Goal: Task Accomplishment & Management: Complete application form

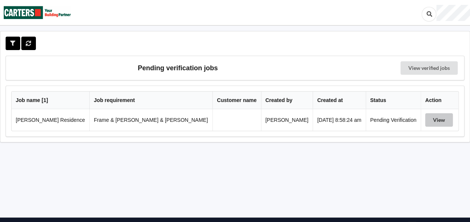
click at [427, 119] on button "View" at bounding box center [440, 119] width 28 height 13
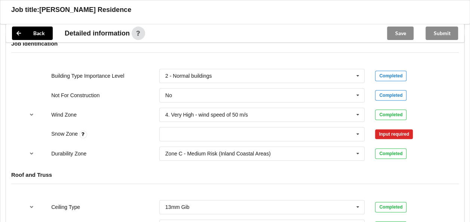
scroll to position [337, 0]
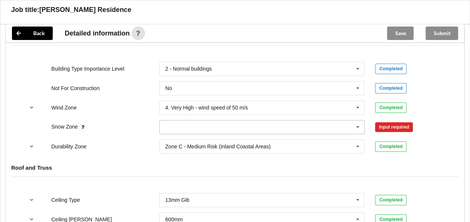
click at [192, 121] on input "text" at bounding box center [262, 127] width 205 height 13
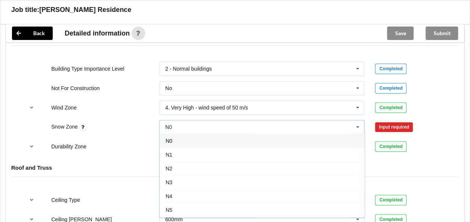
click at [186, 134] on div "N0" at bounding box center [262, 141] width 205 height 14
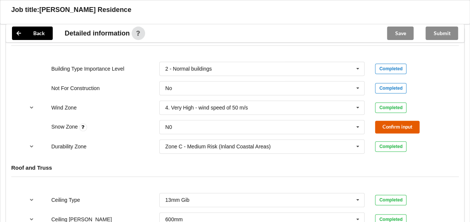
click at [386, 121] on button "Confirm input" at bounding box center [397, 127] width 45 height 12
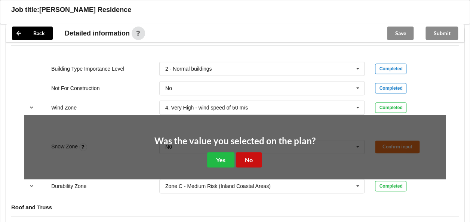
click at [245, 152] on button "No" at bounding box center [249, 159] width 26 height 15
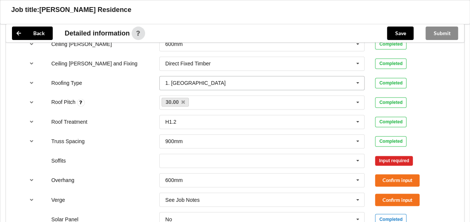
scroll to position [524, 0]
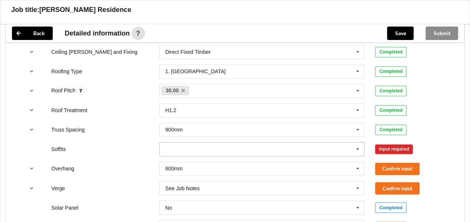
click at [210, 143] on input "text" at bounding box center [262, 149] width 205 height 13
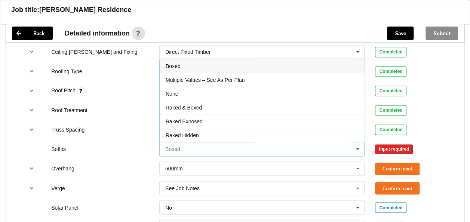
click at [210, 143] on input "text" at bounding box center [262, 149] width 205 height 13
click at [132, 137] on div "Soffits Boxed Boxed Multiple Values – See As Per Plan None Raked & Boxed Raked …" at bounding box center [235, 149] width 432 height 25
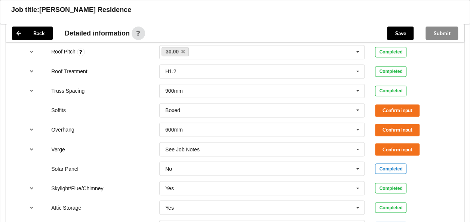
scroll to position [561, 0]
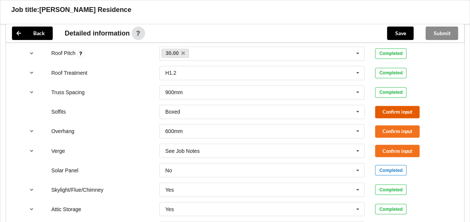
click at [397, 106] on button "Confirm input" at bounding box center [397, 112] width 45 height 12
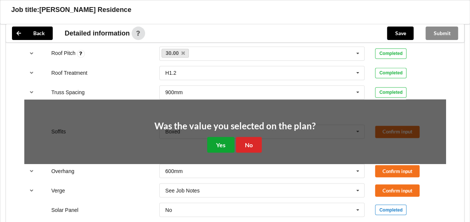
click at [224, 137] on button "Yes" at bounding box center [220, 144] width 27 height 15
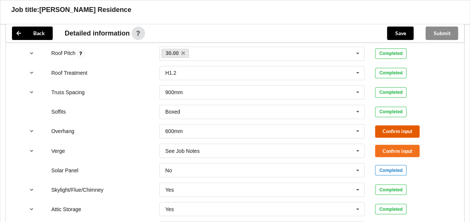
click at [389, 125] on button "Confirm input" at bounding box center [397, 131] width 45 height 12
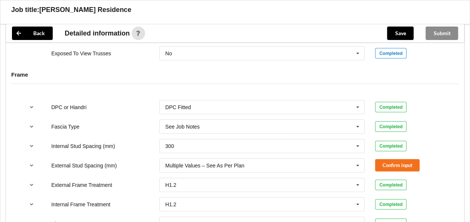
scroll to position [749, 0]
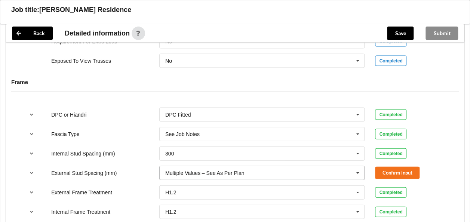
click at [357, 167] on icon at bounding box center [358, 174] width 11 height 14
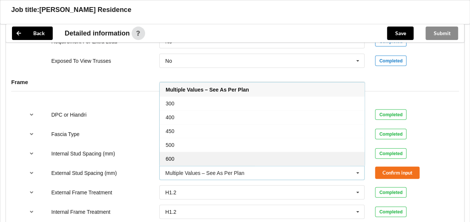
click at [194, 152] on div "600" at bounding box center [262, 159] width 205 height 14
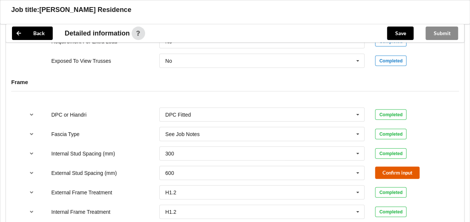
click at [389, 167] on button "Confirm input" at bounding box center [397, 173] width 45 height 12
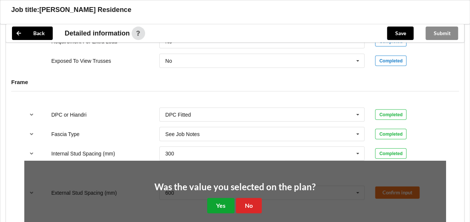
click at [219, 198] on button "Yes" at bounding box center [220, 205] width 27 height 15
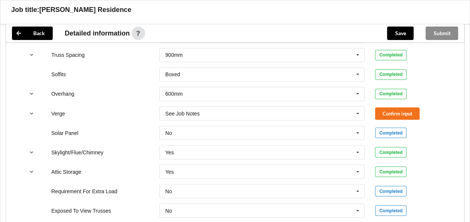
scroll to position [599, 0]
click at [359, 107] on icon at bounding box center [358, 114] width 11 height 14
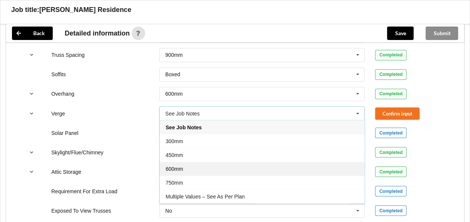
click at [194, 163] on div "600mm" at bounding box center [262, 169] width 205 height 14
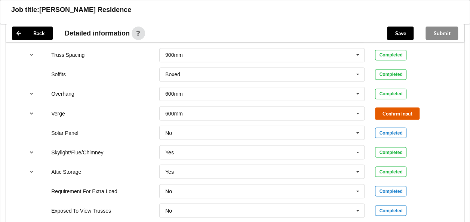
click at [390, 107] on button "Confirm input" at bounding box center [397, 113] width 45 height 12
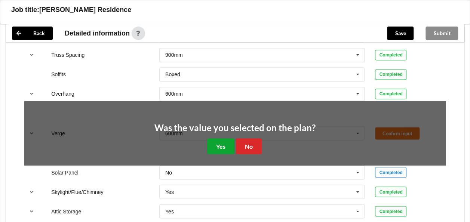
click at [222, 138] on button "Yes" at bounding box center [220, 145] width 27 height 15
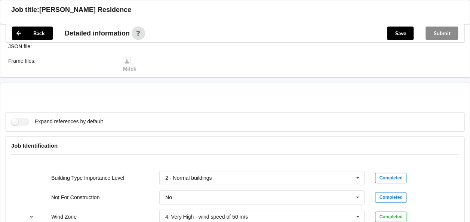
scroll to position [225, 0]
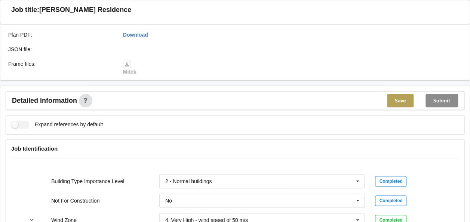
click at [401, 94] on button "Save" at bounding box center [400, 100] width 27 height 13
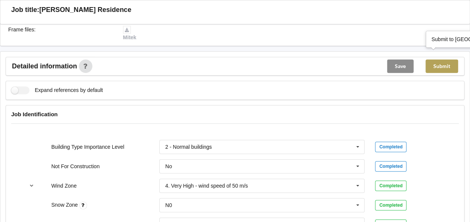
click at [440, 60] on button "Submit" at bounding box center [442, 66] width 33 height 13
